Goal: Navigation & Orientation: Go to known website

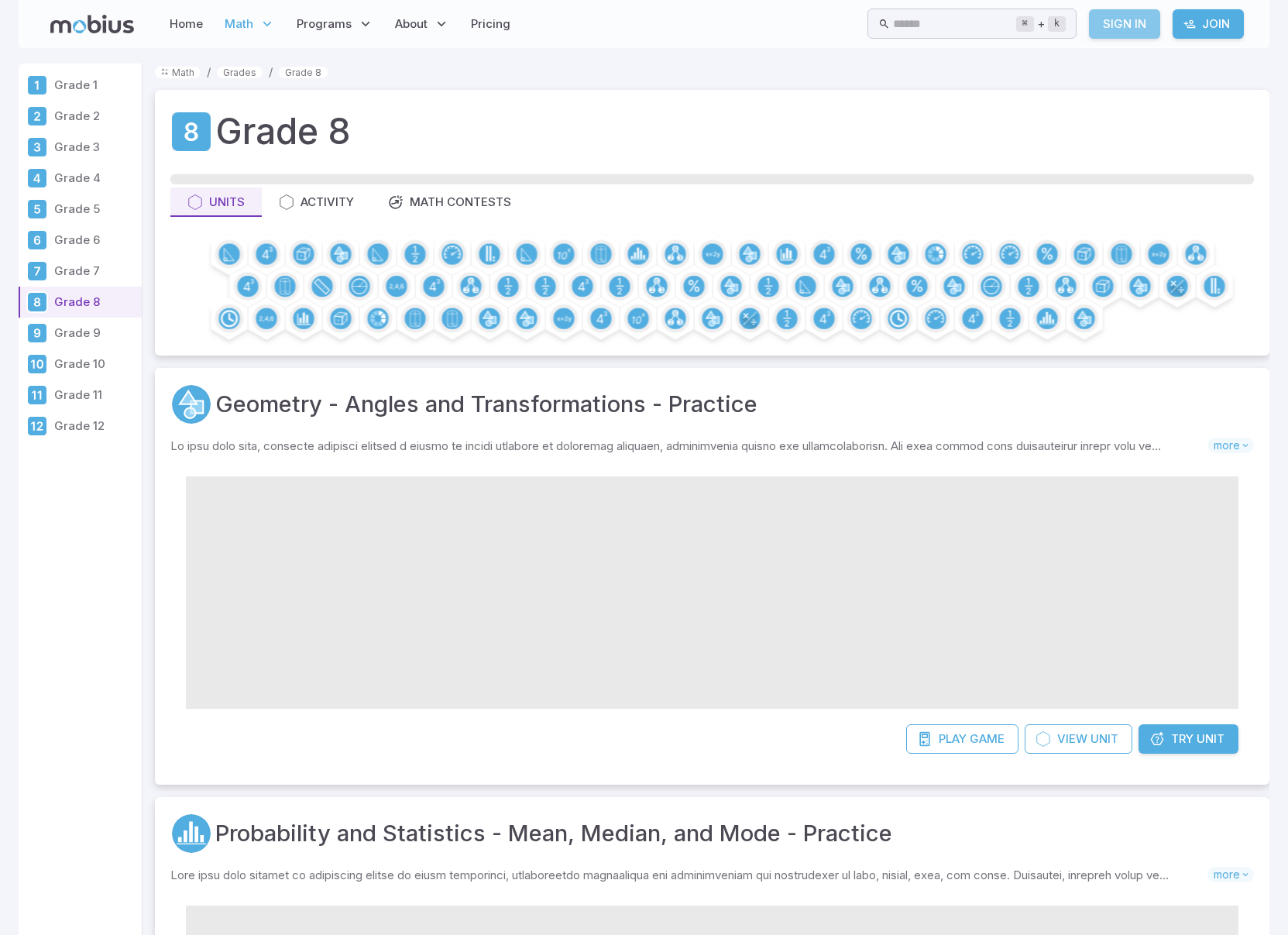
click at [1125, 24] on link "Sign In" at bounding box center [1125, 24] width 72 height 29
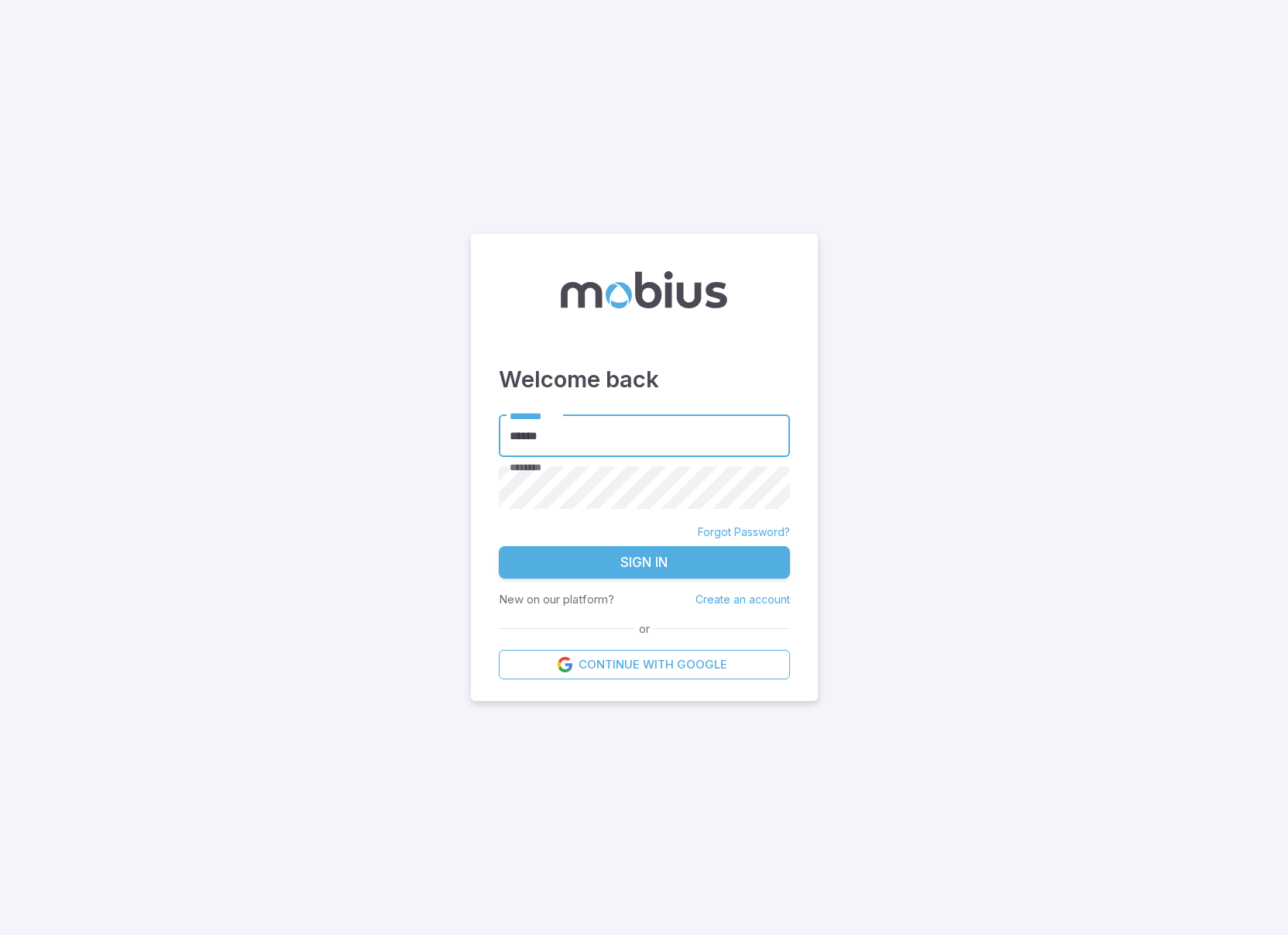
click at [566, 438] on input "*****" at bounding box center [645, 437] width 291 height 42
type input "*********"
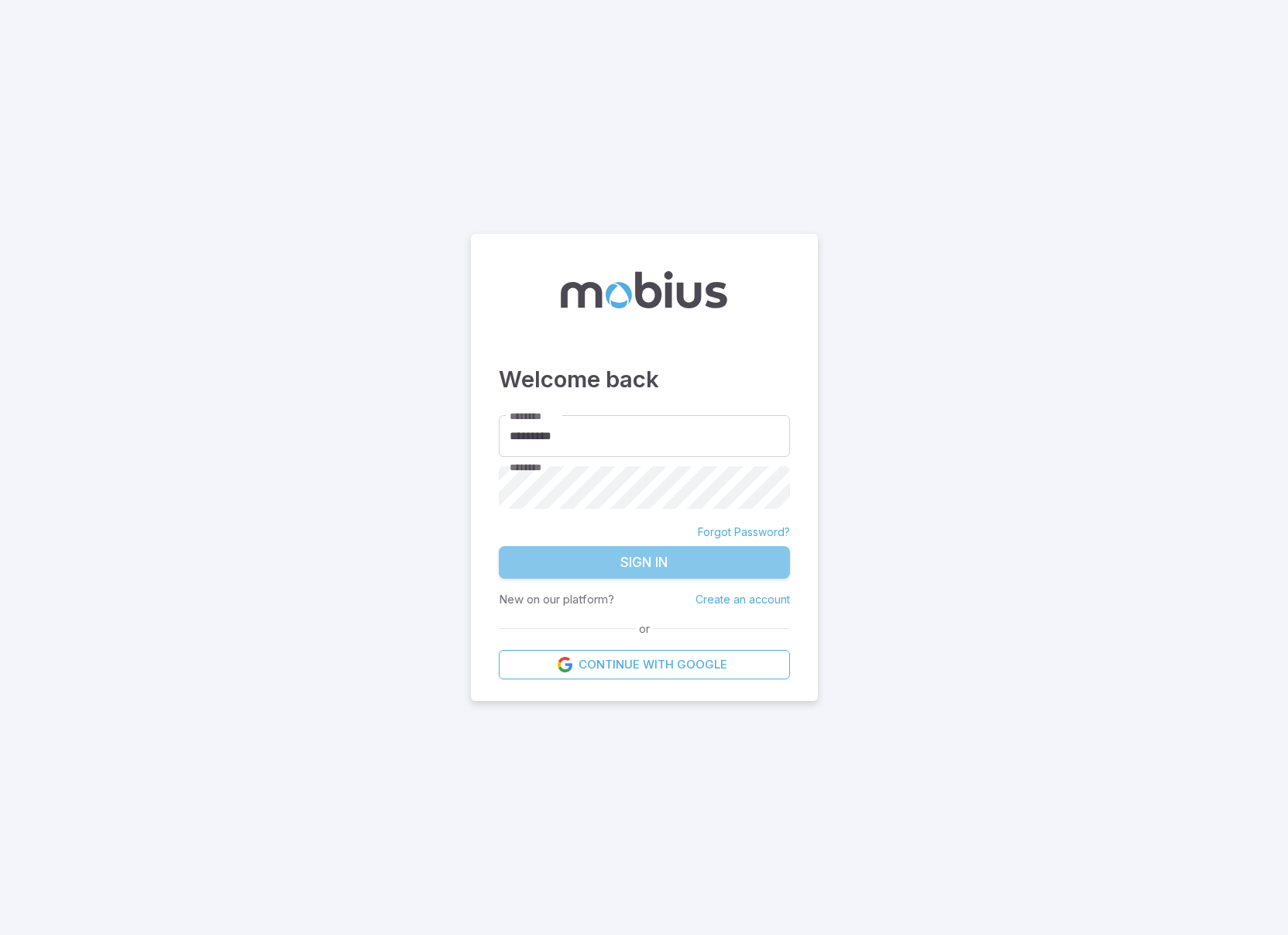
click at [669, 566] on button "Sign In" at bounding box center [645, 563] width 291 height 33
